Goal: Navigation & Orientation: Go to known website

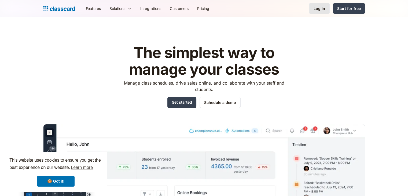
click at [322, 5] on link "Log in" at bounding box center [319, 8] width 21 height 11
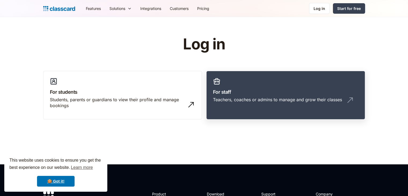
click at [309, 84] on link "For staff Teachers, coaches or admins to manage and grow their classes" at bounding box center [285, 95] width 159 height 49
